Goal: Task Accomplishment & Management: Use online tool/utility

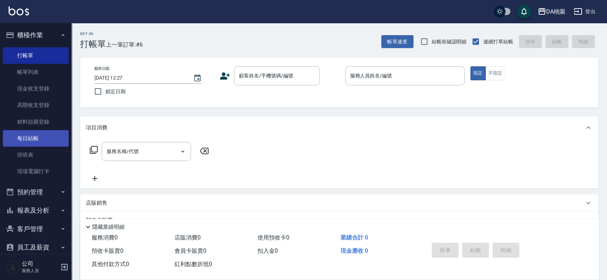
click at [37, 140] on link "每日結帳" at bounding box center [36, 138] width 66 height 16
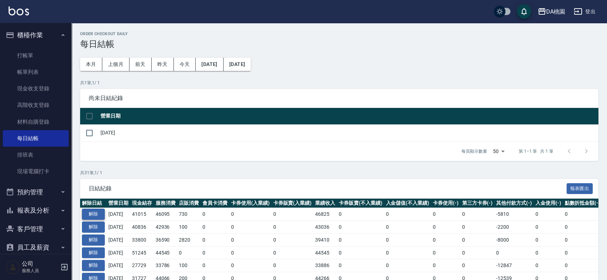
click at [96, 211] on button "解除" at bounding box center [93, 213] width 23 height 11
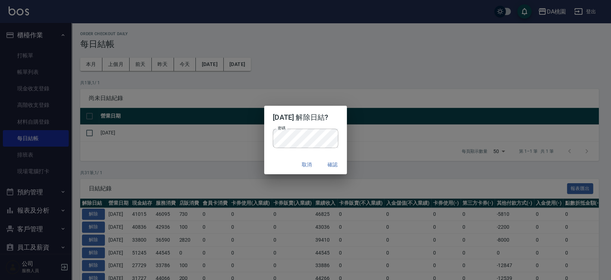
click at [271, 162] on div "取消 確認" at bounding box center [305, 164] width 83 height 19
click at [330, 164] on button "確認" at bounding box center [332, 164] width 23 height 13
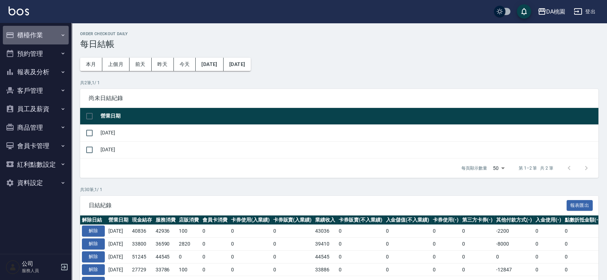
click at [39, 34] on button "櫃檯作業" at bounding box center [36, 35] width 66 height 19
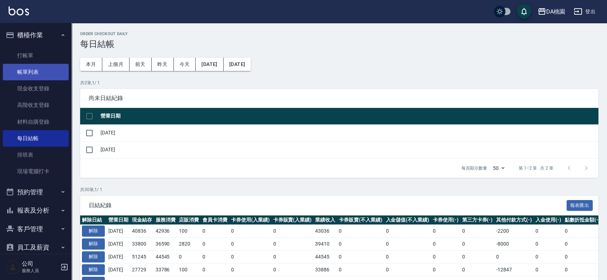
click at [31, 71] on link "帳單列表" at bounding box center [36, 72] width 66 height 16
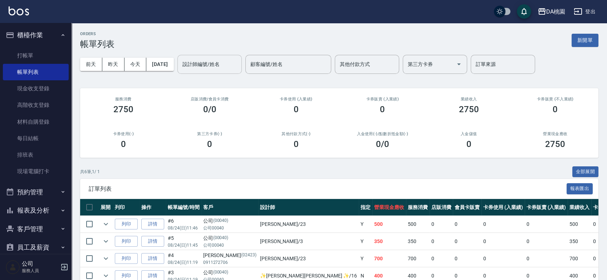
click at [218, 64] on input "設計師編號/姓名" at bounding box center [210, 64] width 58 height 13
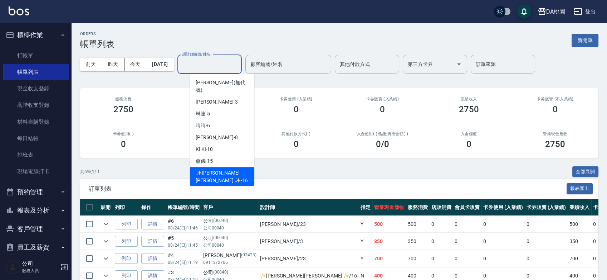
click at [215, 169] on span "✨GARY蓋瑞 ✨ -16" at bounding box center [222, 176] width 53 height 15
type input "✨GARY蓋瑞 ✨-16"
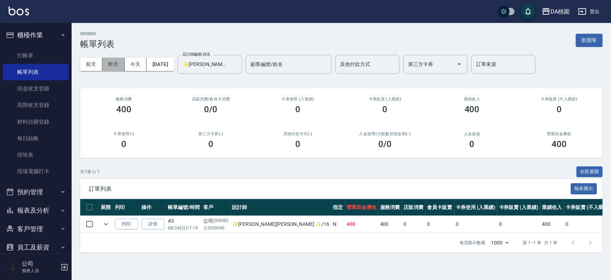
click at [121, 62] on button "昨天" at bounding box center [113, 64] width 22 height 13
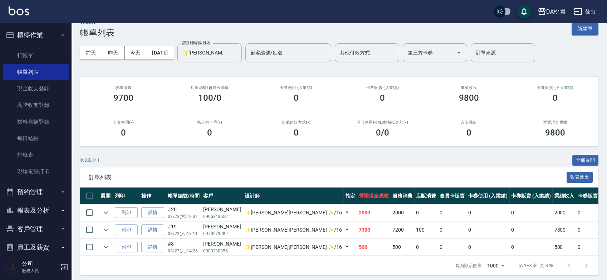
scroll to position [21, 0]
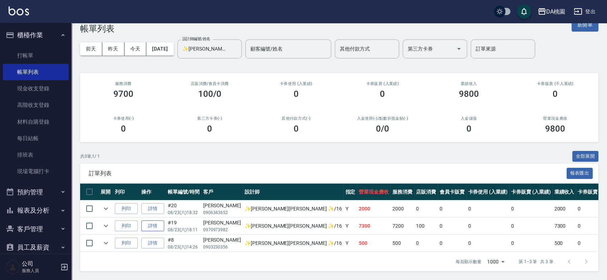
click at [150, 220] on link "詳情" at bounding box center [152, 225] width 23 height 11
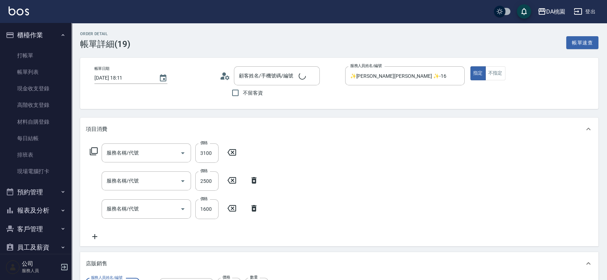
type input "2025/08/23 18:11"
type input "✨GARY蓋瑞 ✨-16"
type input "730"
type input "蔡佩芬/0970973982/null"
type input "離子燙(200)"
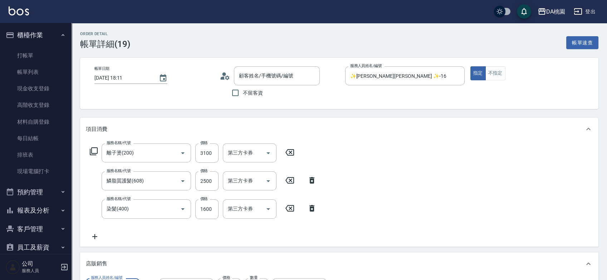
type input "鱗脂質護髮(608)"
type input "染髮(400)"
type input "鉑金光燦柔順油"
click at [149, 179] on input "鱗脂質護髮(608)" at bounding box center [136, 180] width 63 height 13
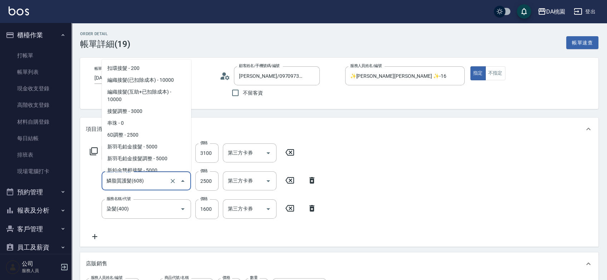
scroll to position [914, 0]
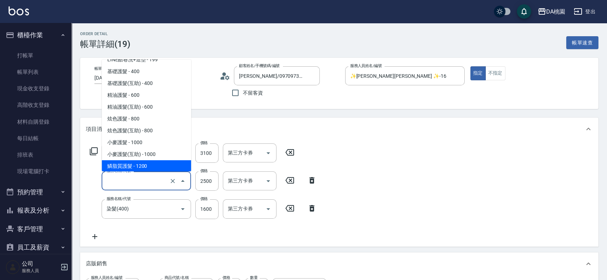
type input "480"
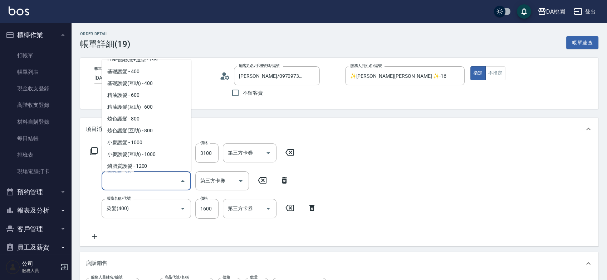
scroll to position [0, 0]
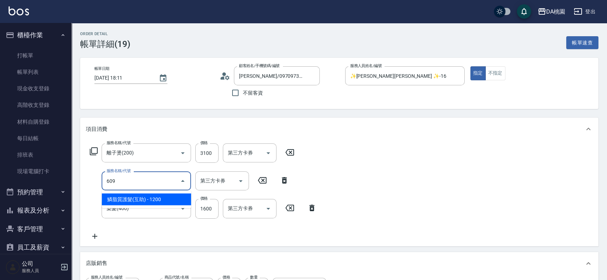
type input "609"
type input "600"
type input "鱗脂質護髮(互助)(609)"
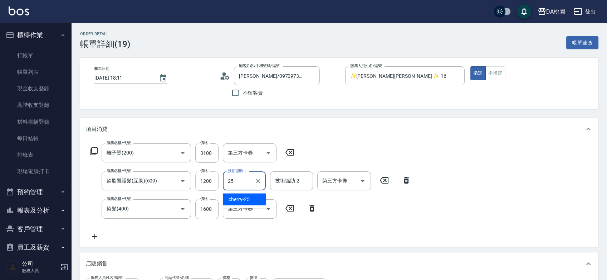
type input "25"
click at [212, 179] on input "1200" at bounding box center [206, 180] width 23 height 19
type input "2"
type input "480"
type input "25"
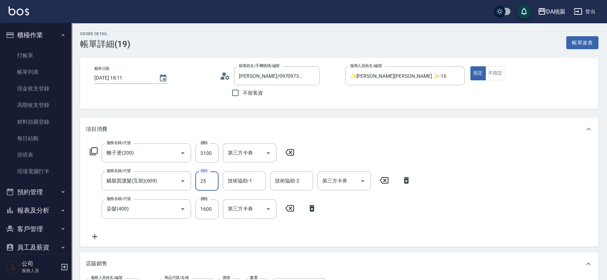
type input "500"
type input "2500"
type input "730"
type input "2500"
type input "C C-29"
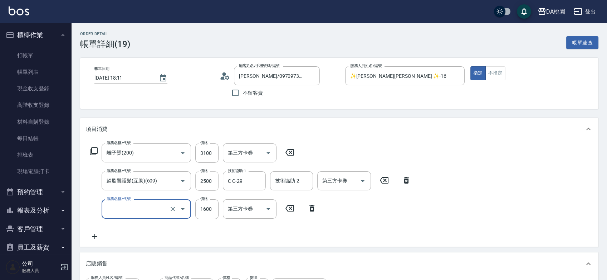
type input "570"
type input "0"
type input "401"
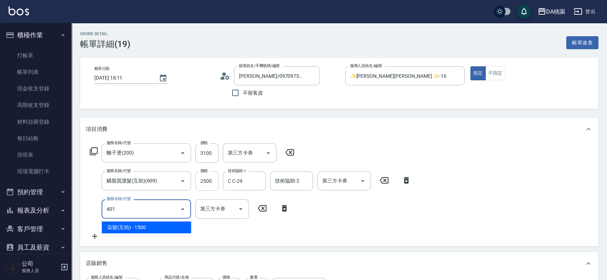
type input "720"
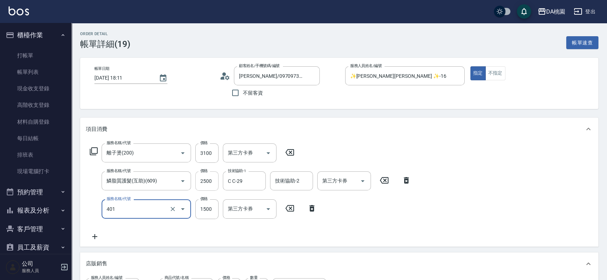
type input "染髮(互助)(401)"
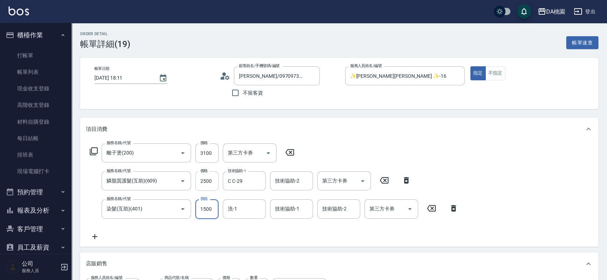
type input "1"
type input "570"
type input "160"
type input "580"
type input "1600"
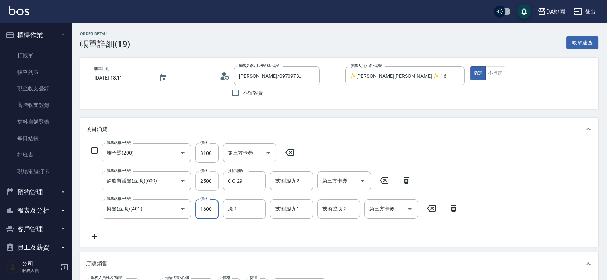
type input "730"
type input "1600"
type input "C C-29"
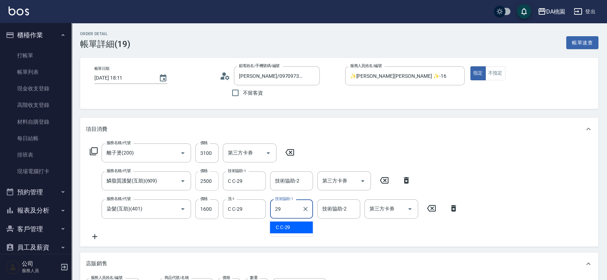
type input "C C-29"
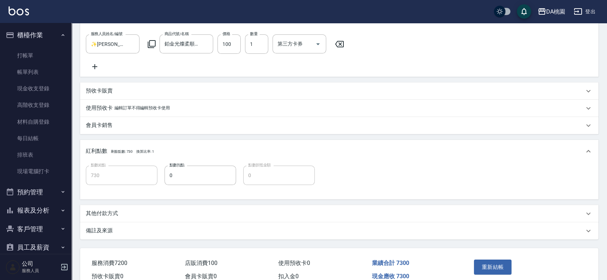
scroll to position [285, 0]
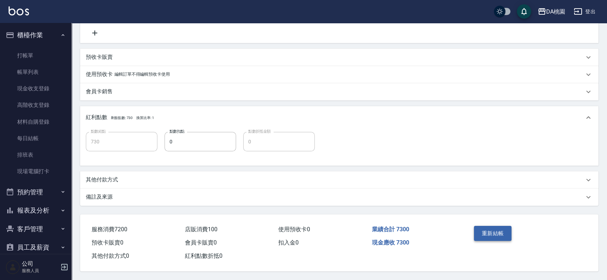
click at [488, 227] on button "重新結帳" at bounding box center [493, 232] width 38 height 15
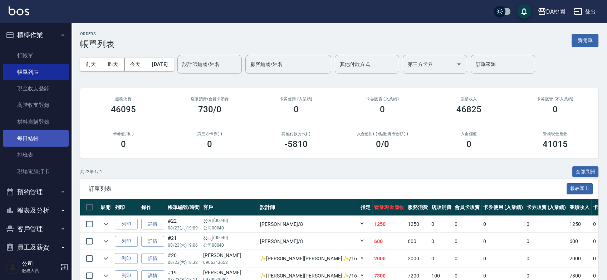
click at [45, 142] on link "每日結帳" at bounding box center [36, 138] width 66 height 16
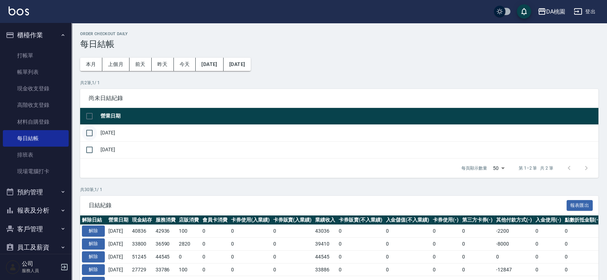
click at [95, 131] on input "checkbox" at bounding box center [89, 132] width 15 height 15
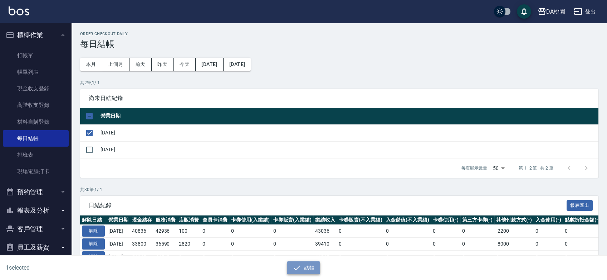
click at [309, 272] on button "結帳" at bounding box center [303, 267] width 33 height 13
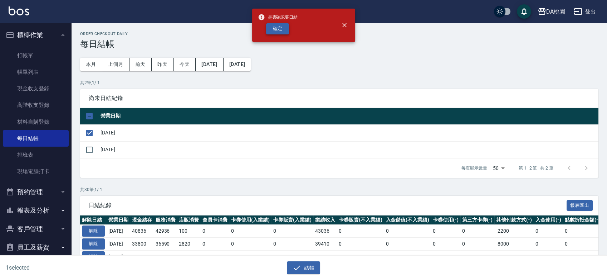
click at [285, 29] on button "確定" at bounding box center [277, 28] width 23 height 11
checkbox input "false"
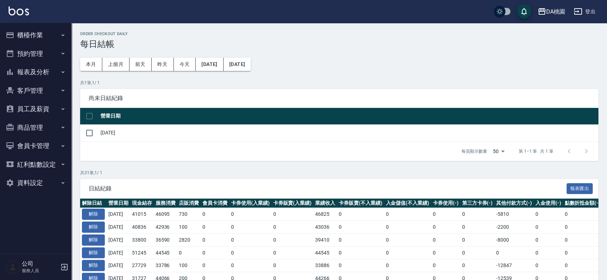
click at [43, 35] on button "櫃檯作業" at bounding box center [36, 35] width 66 height 19
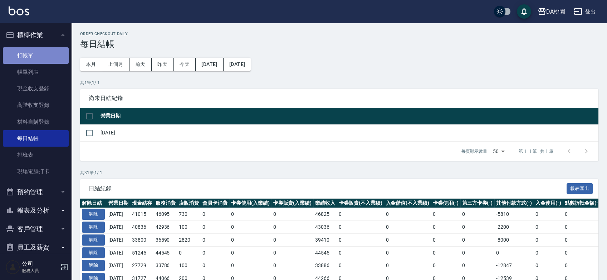
click at [41, 53] on link "打帳單" at bounding box center [36, 55] width 66 height 16
